Goal: Task Accomplishment & Management: Use online tool/utility

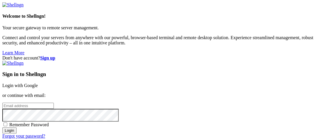
type input "root"
click at [38, 83] on link "Login with Google" at bounding box center [19, 85] width 35 height 5
click at [244, 71] on h3 "Sign in to Shellngn" at bounding box center [158, 74] width 313 height 6
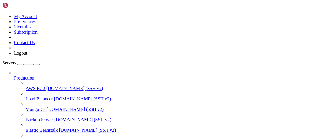
scroll to position [95, 0]
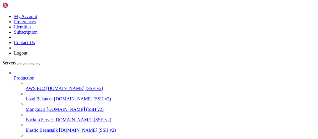
type input "/root/9auth/views/partials"
type textarea "body {"
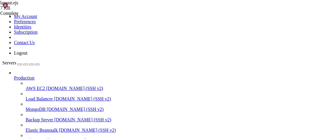
scroll to position [358, 0]
type input "screen"
type textarea "// Consider screens at least minWidth wide and aspect wider than 1.3"
type textarea "return true"
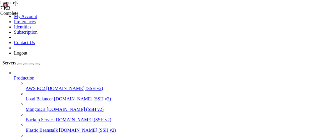
scroll to position [0, 2]
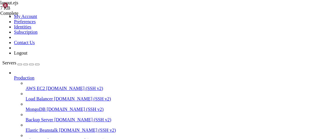
type input "/root/9auth/clients/1415172270426554401"
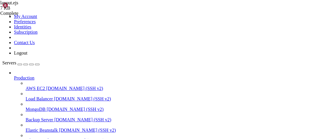
drag, startPoint x: 106, startPoint y: 58, endPoint x: 75, endPoint y: 42, distance: 35.0
drag, startPoint x: 113, startPoint y: 94, endPoint x: 77, endPoint y: 66, distance: 45.0
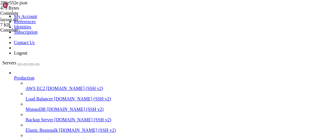
type textarea "],"
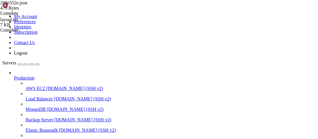
type input "/root/9auth"
